Goal: Information Seeking & Learning: Learn about a topic

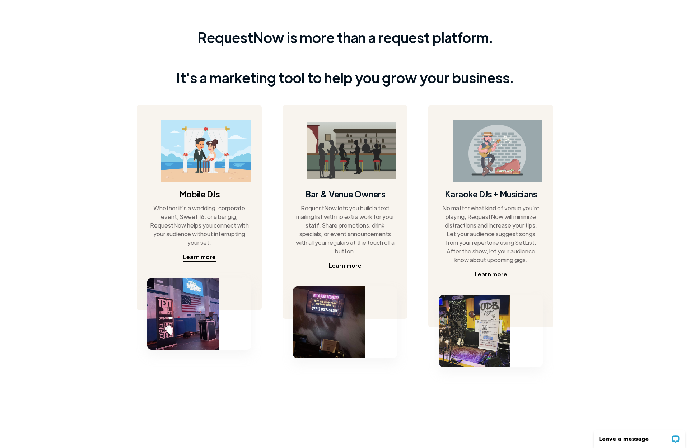
scroll to position [319, 0]
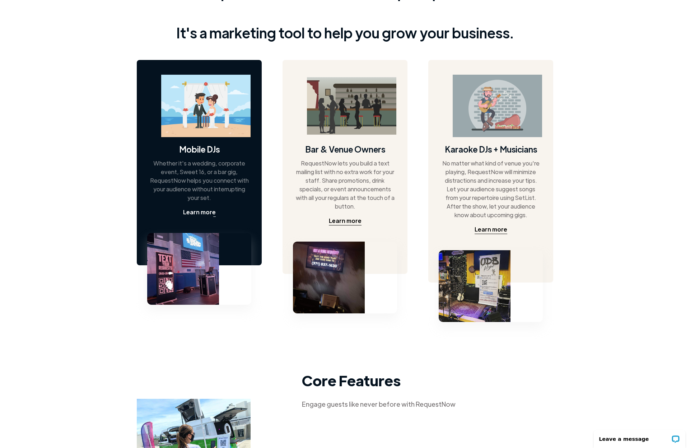
click at [202, 211] on div "Learn more" at bounding box center [199, 212] width 33 height 9
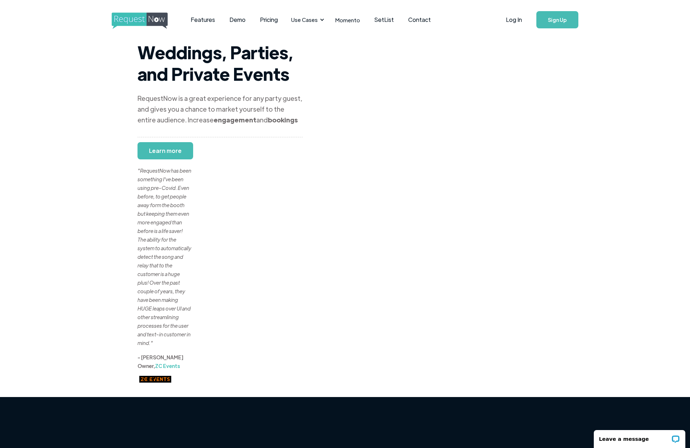
click at [173, 149] on div ""RequestNow has been something I've been using pre-Covid. Even before, to get p…" at bounding box center [165, 248] width 54 height 198
click at [180, 153] on div ""RequestNow has been something I've been using pre-Covid. Even before, to get p…" at bounding box center [165, 248] width 54 height 198
click at [157, 153] on div ""RequestNow has been something I've been using pre-Covid. Even before, to get p…" at bounding box center [165, 248] width 54 height 198
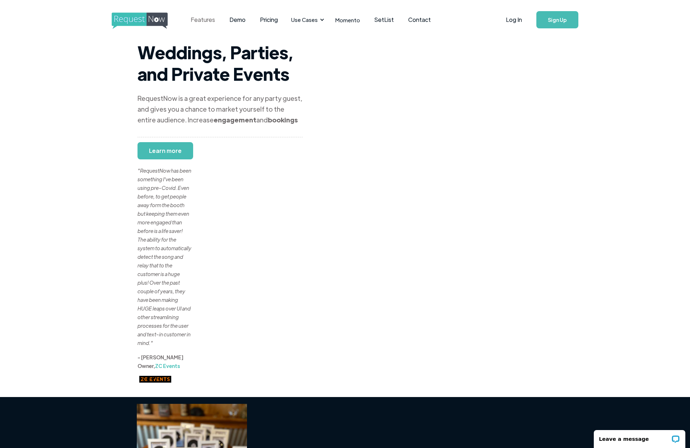
click at [195, 19] on link "Features" at bounding box center [202, 20] width 39 height 22
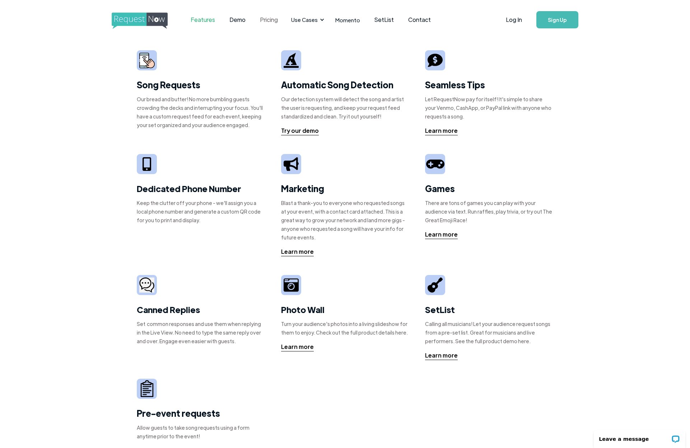
click at [277, 20] on link "Pricing" at bounding box center [269, 20] width 32 height 22
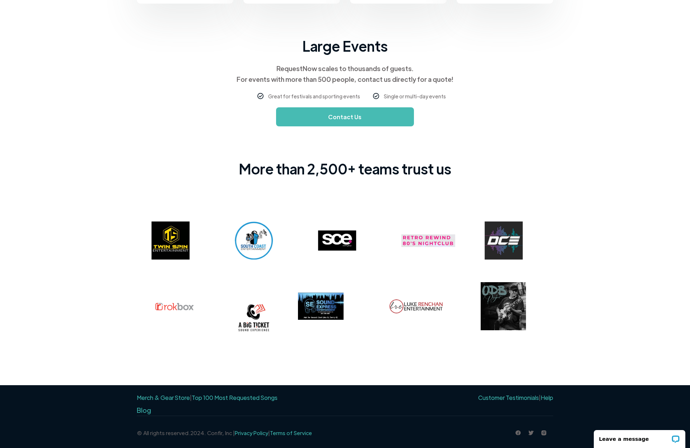
scroll to position [371, 0]
